Goal: Transaction & Acquisition: Purchase product/service

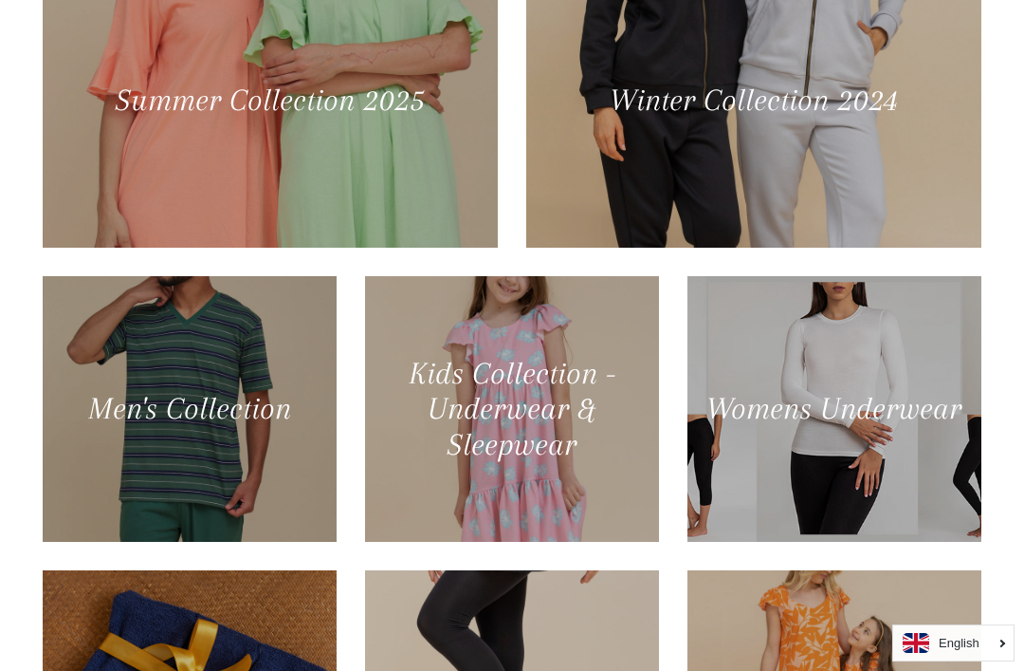
scroll to position [918, 0]
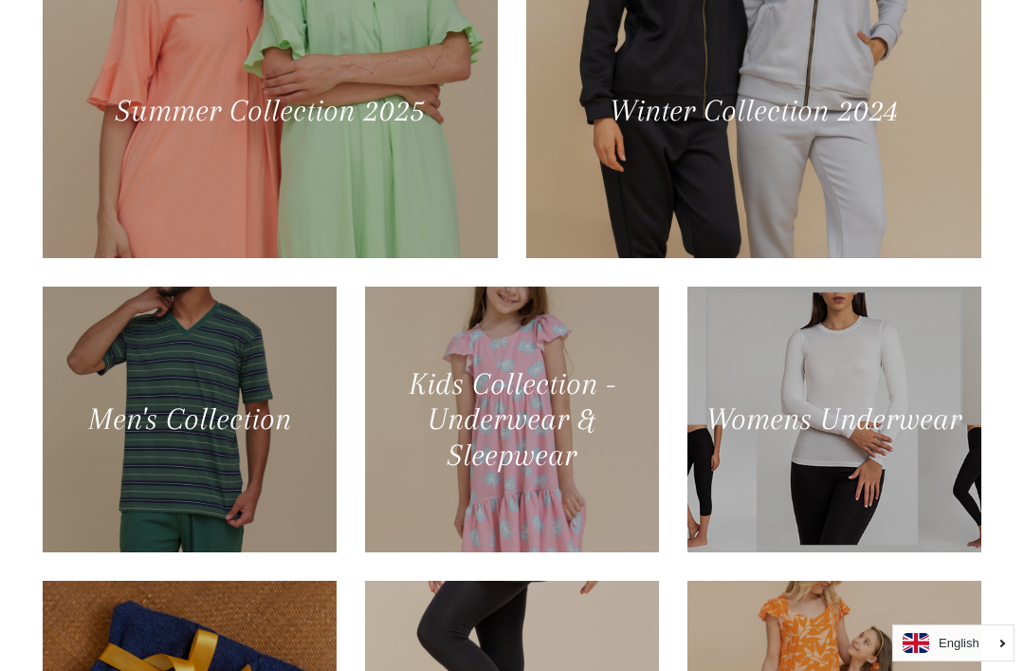
click at [401, 166] on div at bounding box center [270, 111] width 455 height 294
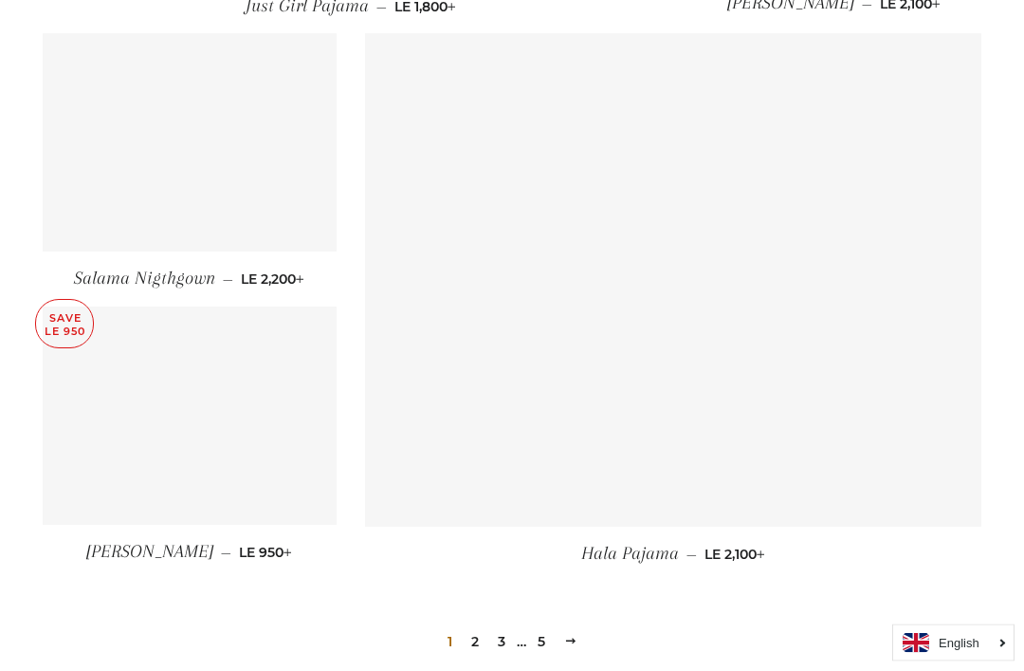
scroll to position [2420, 0]
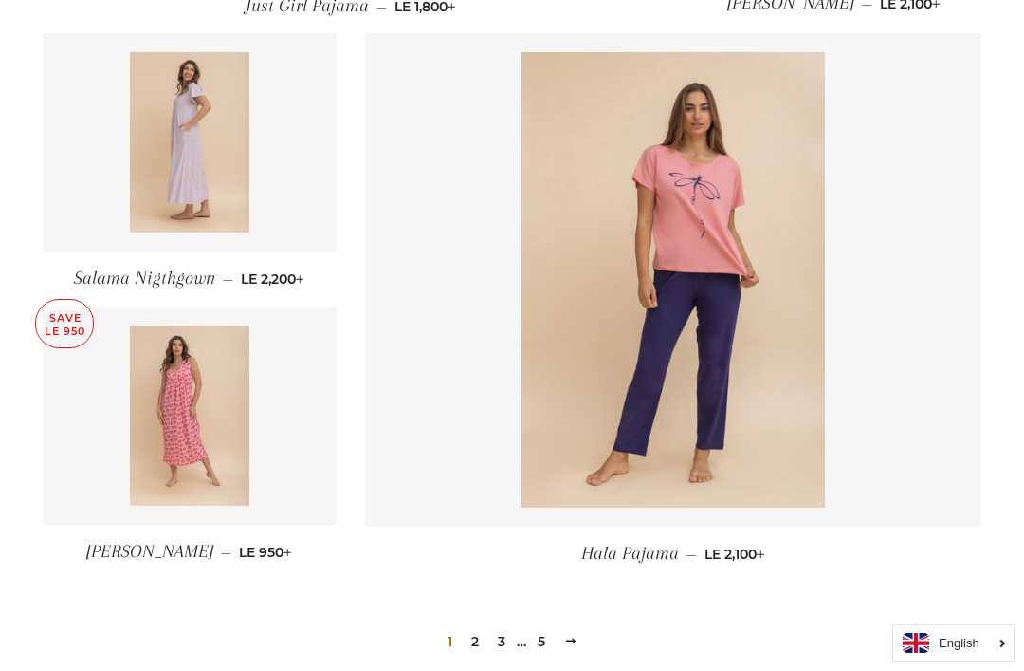
click at [719, 268] on img at bounding box center [674, 279] width 304 height 455
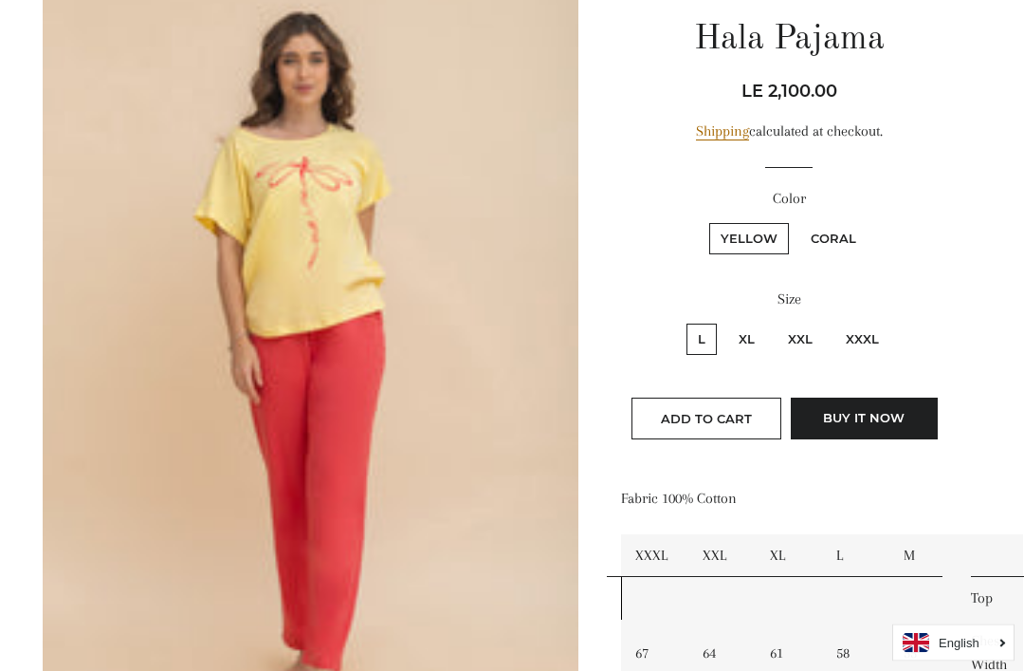
scroll to position [223, 0]
click at [845, 250] on label "Coral" at bounding box center [834, 237] width 68 height 31
click at [798, 220] on input "Coral" at bounding box center [797, 219] width 1 height 1
radio input "true"
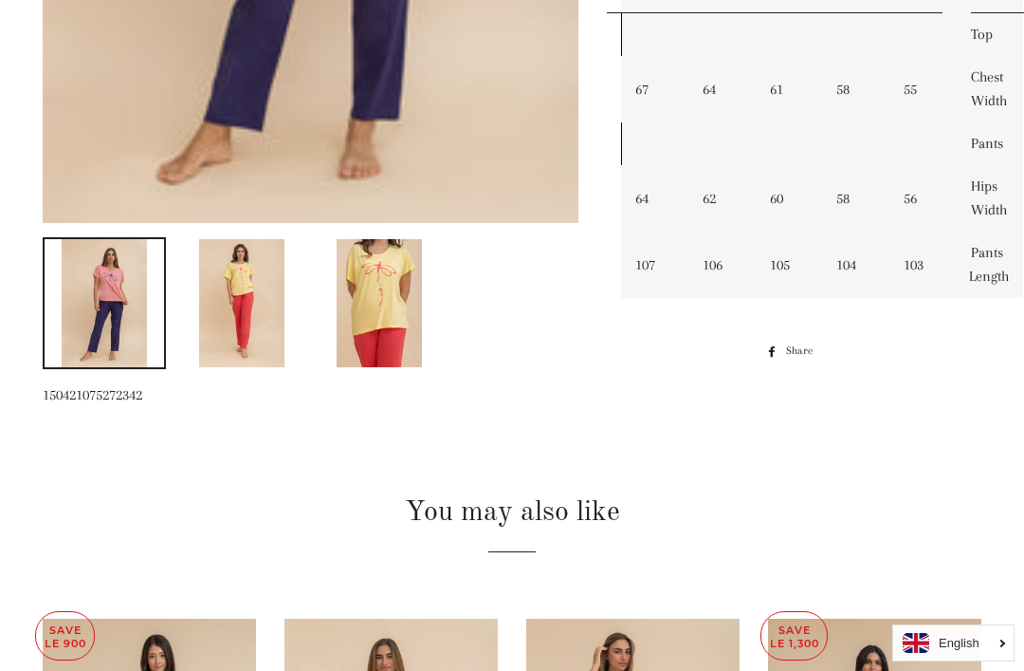
scroll to position [784, 0]
